Goal: Task Accomplishment & Management: Use online tool/utility

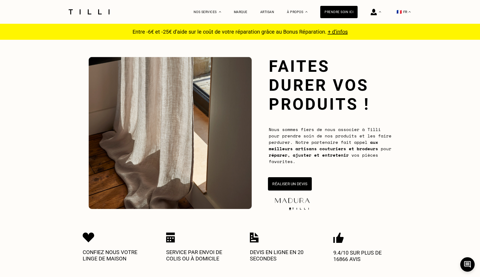
click at [290, 190] on button "Réaliser un devis" at bounding box center [290, 183] width 44 height 13
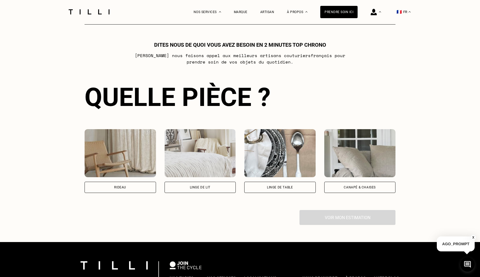
click at [129, 153] on img at bounding box center [120, 153] width 71 height 48
select select "FR"
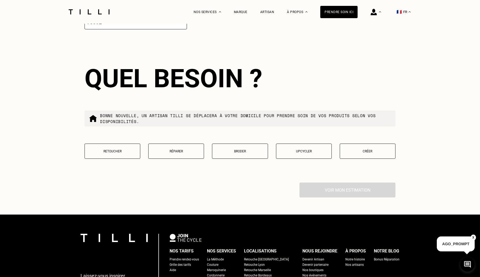
scroll to position [598, 0]
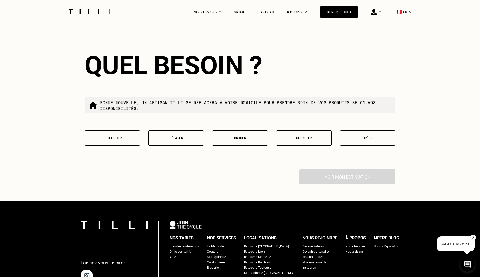
type input "75001"
click at [135, 144] on button "Retoucher" at bounding box center [113, 137] width 56 height 15
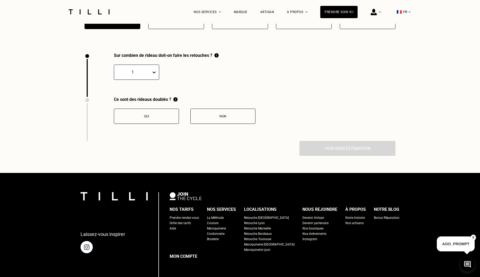
scroll to position [735, 0]
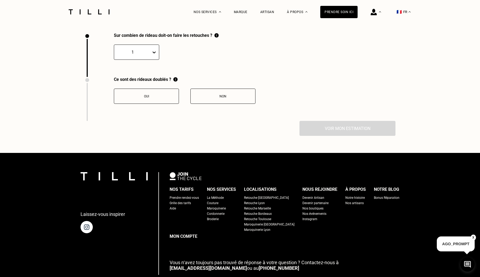
click at [147, 97] on div "Oui" at bounding box center [146, 96] width 59 height 4
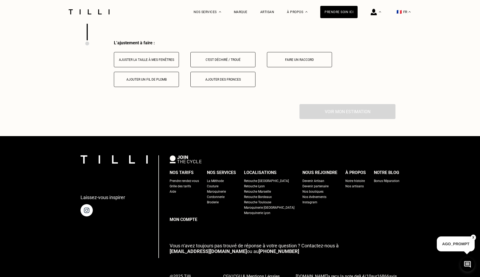
scroll to position [823, 0]
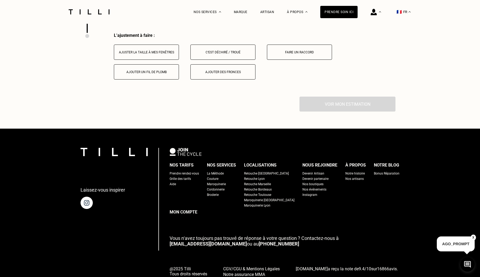
click at [167, 48] on button "Ajuster la taille à mes fenêtres" at bounding box center [146, 52] width 65 height 15
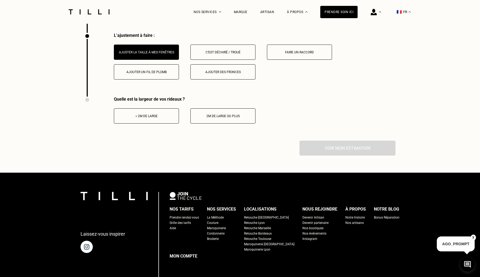
click at [148, 112] on button "< 2m de large" at bounding box center [146, 115] width 65 height 15
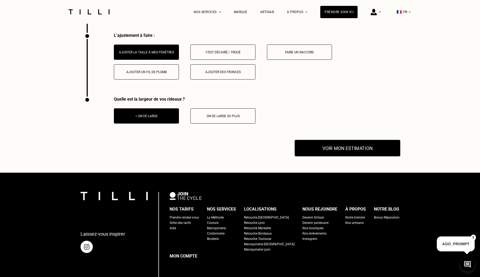
click at [318, 153] on button "Voir mon estimation" at bounding box center [348, 148] width 106 height 17
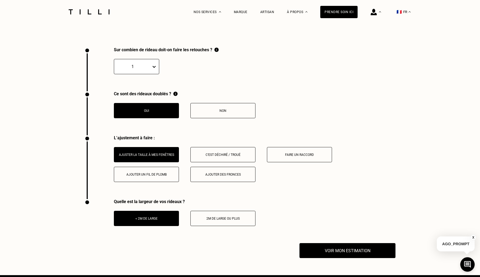
scroll to position [721, 0]
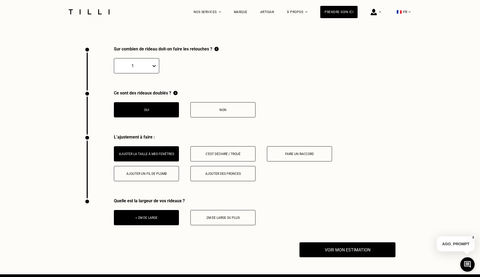
click at [188, 217] on div "< 2m de large 2m de large ou plus" at bounding box center [185, 217] width 142 height 15
click at [189, 219] on div "< 2m de large 2m de large ou plus" at bounding box center [185, 217] width 142 height 15
click at [193, 219] on button "2m de large ou plus" at bounding box center [222, 217] width 65 height 15
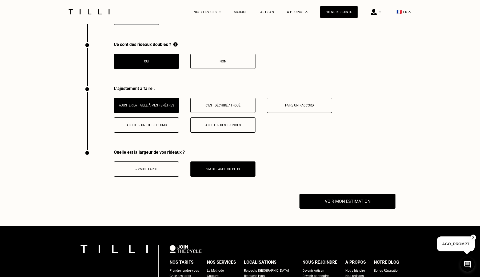
scroll to position [802, 0]
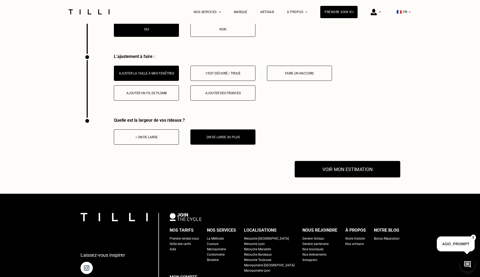
click at [322, 169] on button "Voir mon estimation" at bounding box center [348, 169] width 106 height 17
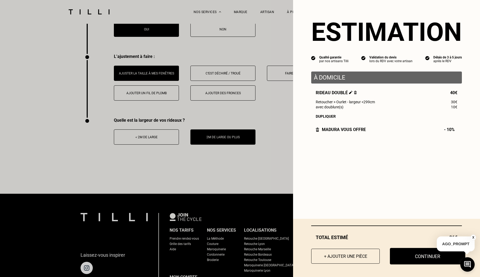
click at [406, 258] on button "Continuer" at bounding box center [427, 256] width 75 height 17
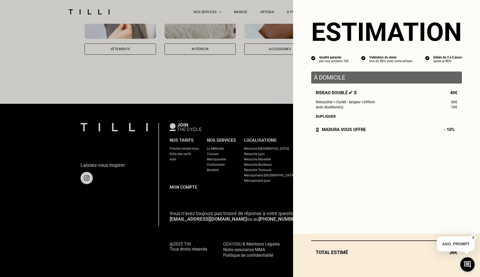
scroll to position [428, 0]
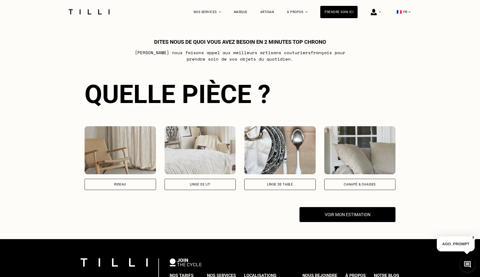
click at [114, 154] on img at bounding box center [120, 150] width 71 height 48
select select "FR"
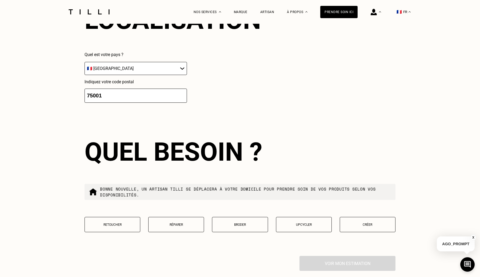
scroll to position [523, 0]
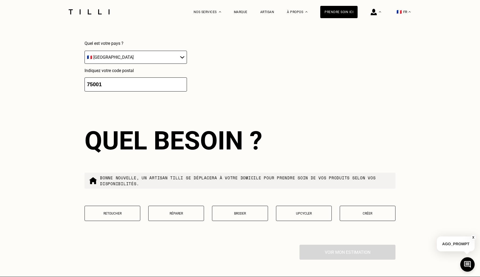
click at [134, 84] on input "75001" at bounding box center [136, 84] width 102 height 14
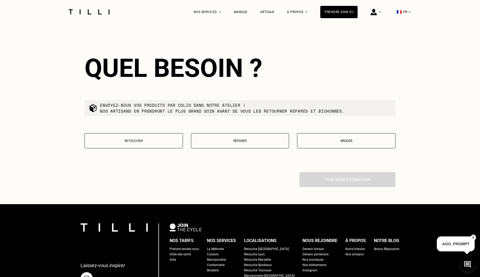
scroll to position [598, 0]
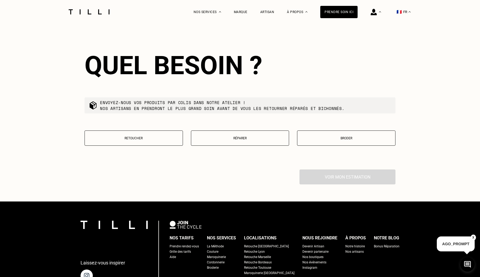
type input "75111"
click at [143, 142] on button "Retoucher" at bounding box center [134, 137] width 98 height 15
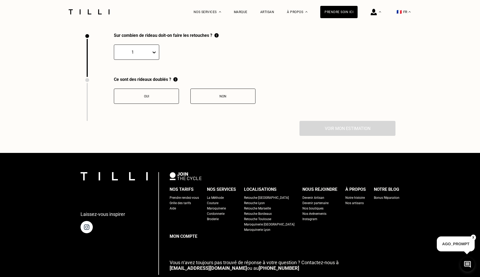
click at [202, 100] on button "Non" at bounding box center [222, 96] width 65 height 15
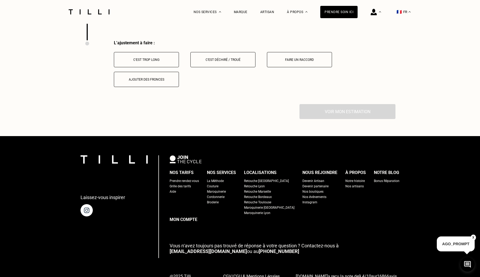
scroll to position [823, 0]
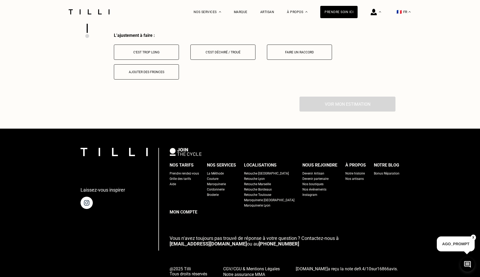
click at [170, 55] on button "C‘est trop long" at bounding box center [146, 52] width 65 height 15
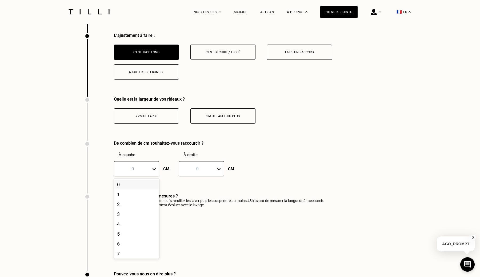
click at [147, 175] on div "0" at bounding box center [136, 168] width 45 height 15
click at [137, 256] on div "20" at bounding box center [136, 253] width 45 height 10
